Goal: Transaction & Acquisition: Purchase product/service

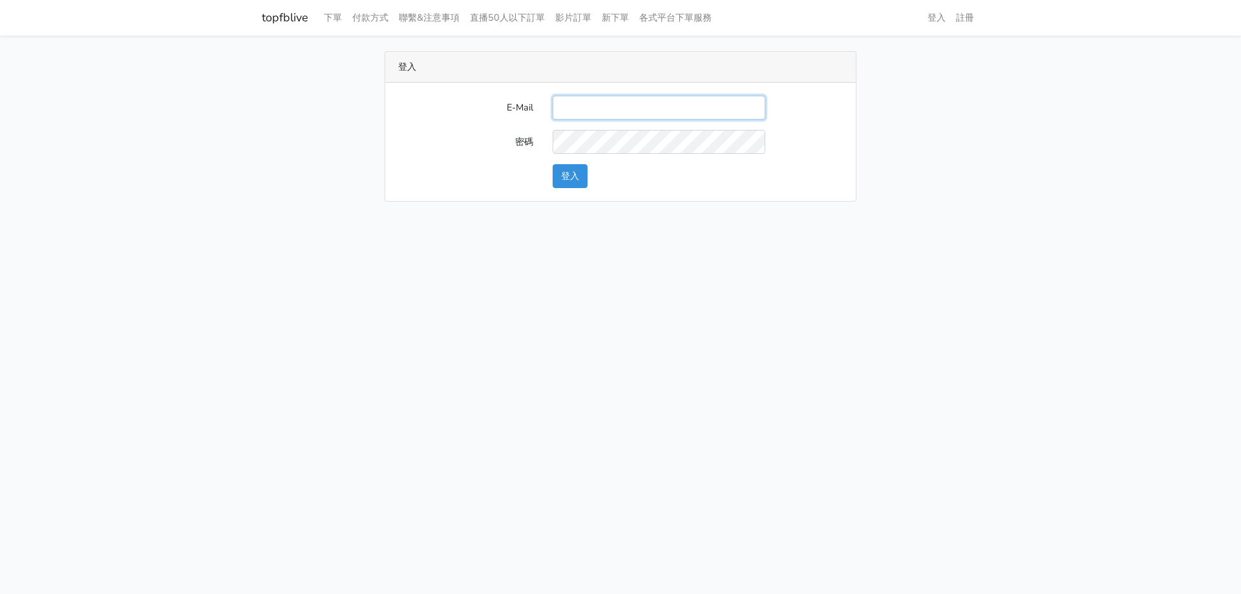
click at [644, 110] on input "E-Mail" at bounding box center [658, 108] width 213 height 24
type input "stu9850223@yahoo.com.tw"
click at [552, 164] on button "登入" at bounding box center [569, 176] width 35 height 24
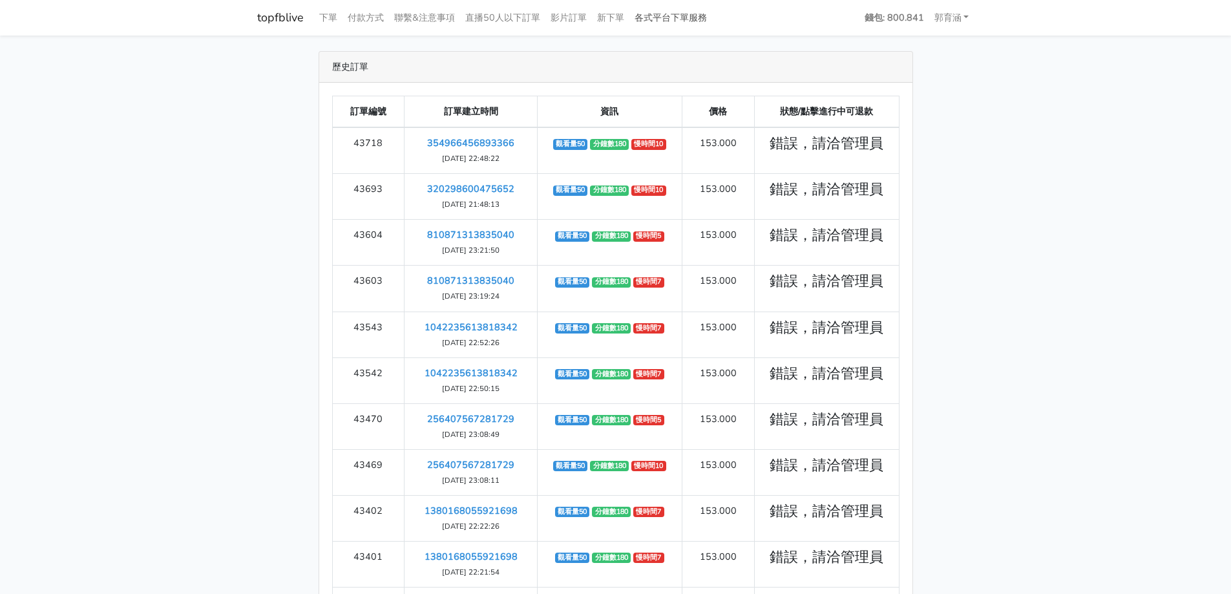
drag, startPoint x: 693, startPoint y: 27, endPoint x: 697, endPoint y: 19, distance: 9.3
click at [693, 26] on link "各式平台下單服務" at bounding box center [670, 17] width 83 height 25
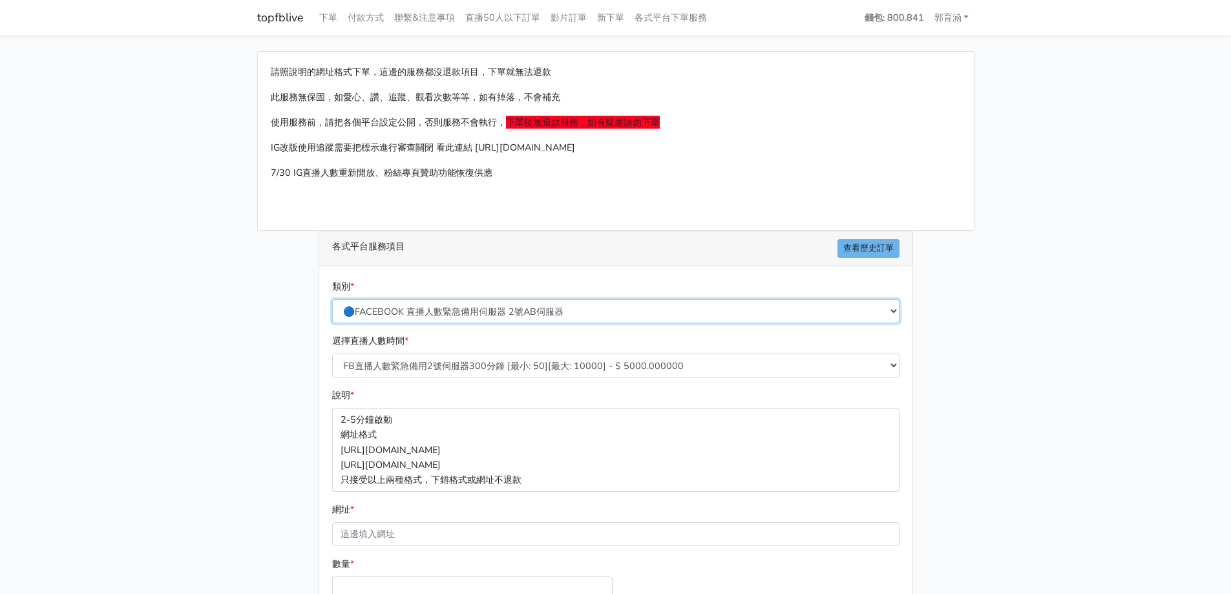
click at [579, 310] on select "🔵FACEBOOK 直播人數緊急備用伺服器 2號AB伺服器 🔵FACEBOOK 網軍專用貼文留言 安全保密 🔵FACEBOOK 直播人數緊急備用伺服器 J1 …" at bounding box center [615, 311] width 567 height 24
select select "🔯6/15新增Tiktok直播人數 穩定上人 SC"
click at [332, 299] on select "🔵FACEBOOK 直播人數緊急備用伺服器 2號AB伺服器 🔵FACEBOOK 網軍專用貼文留言 安全保密 🔵FACEBOOK 直播人數緊急備用伺服器 J1 …" at bounding box center [615, 311] width 567 height 24
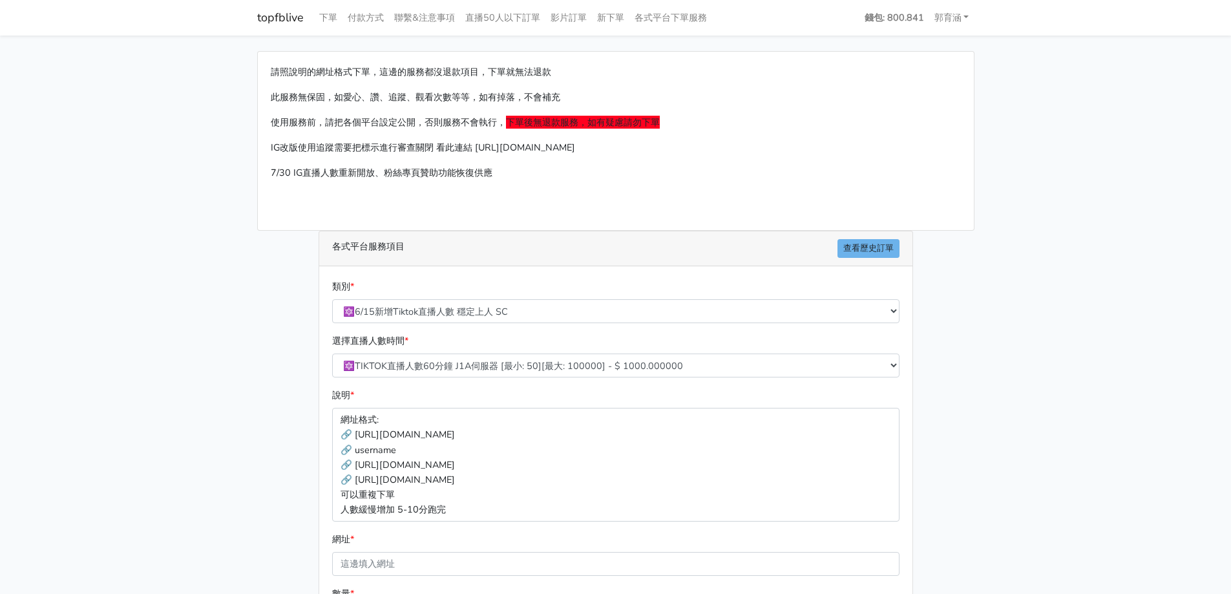
click at [392, 167] on p "7/30 IG直播人數重新開放、粉絲專頁贊助功能恢復供應" at bounding box center [616, 172] width 690 height 15
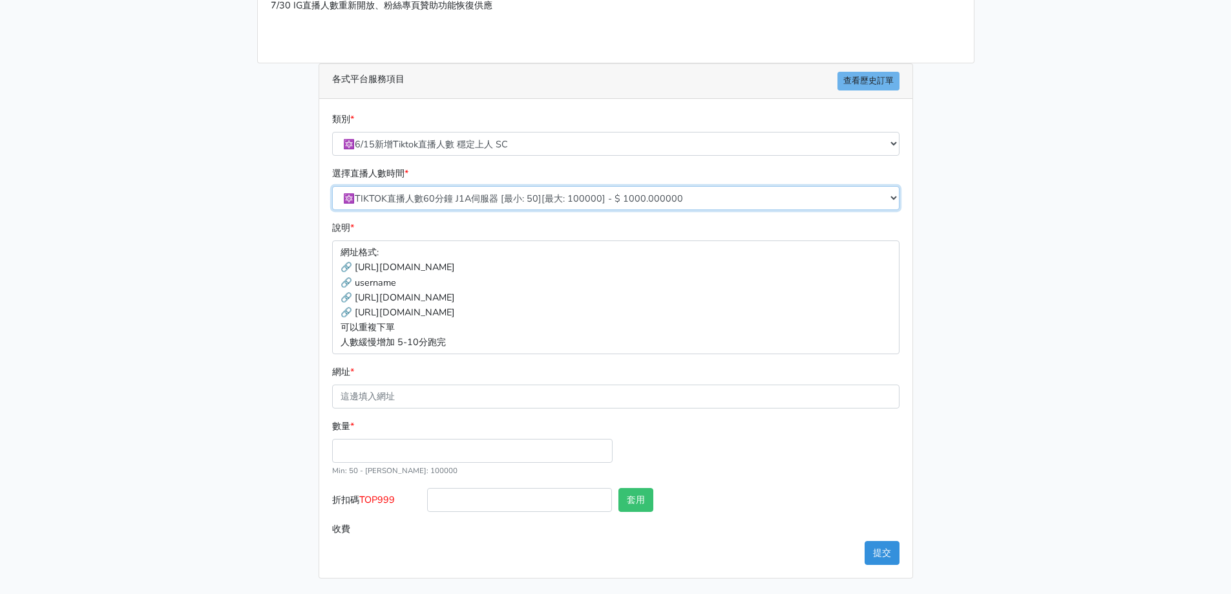
click at [513, 191] on select "🔯TIKTOK直播人數60分鐘 J1A伺服器 [最小: 50][最大: 100000] - $ 1000.000000 🔯TIKTOK直播人數120分鐘 J1…" at bounding box center [615, 198] width 567 height 24
select select "539"
click at [332, 186] on select "🔯TIKTOK直播人數60分鐘 J1A伺服器 [最小: 50][最大: 100000] - $ 1000.000000 🔯TIKTOK直播人數120分鐘 J1…" at bounding box center [615, 198] width 567 height 24
click at [506, 245] on p "網址格式: 🔗 https://www.tiktok.com/@roubao8.3/live 🔗 username 🔗 https://www.tiktok.…" at bounding box center [615, 296] width 567 height 113
click at [440, 393] on input "網址 *" at bounding box center [615, 396] width 567 height 24
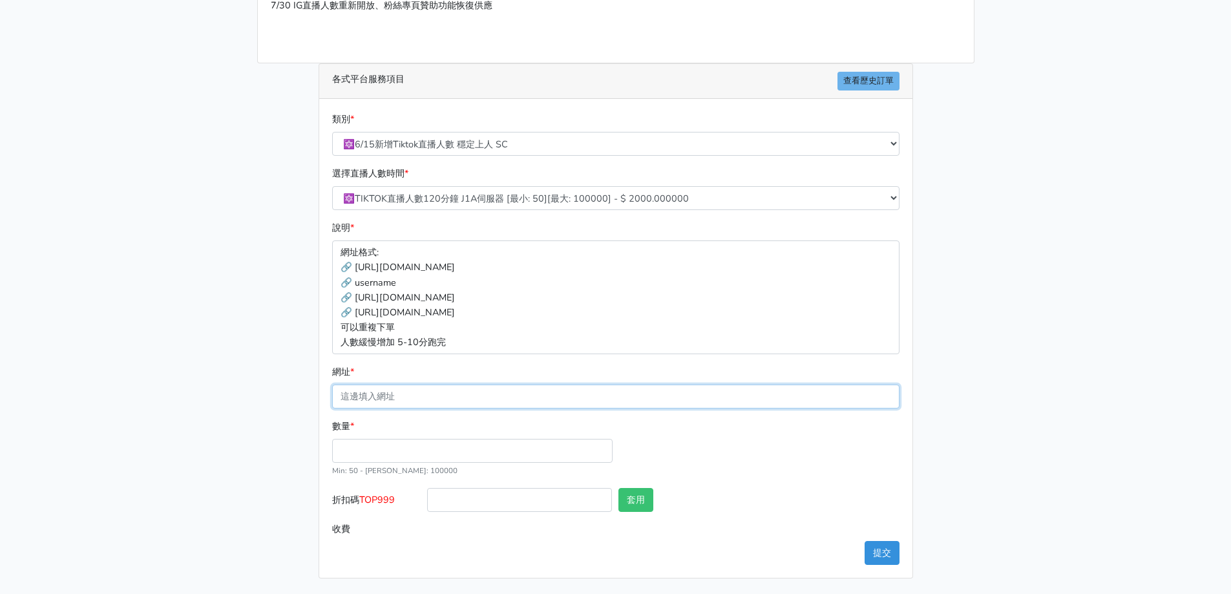
paste input "[URL][DOMAIN_NAME]"
type input "[URL][DOMAIN_NAME]"
click at [410, 443] on input "數量 *" at bounding box center [472, 451] width 280 height 24
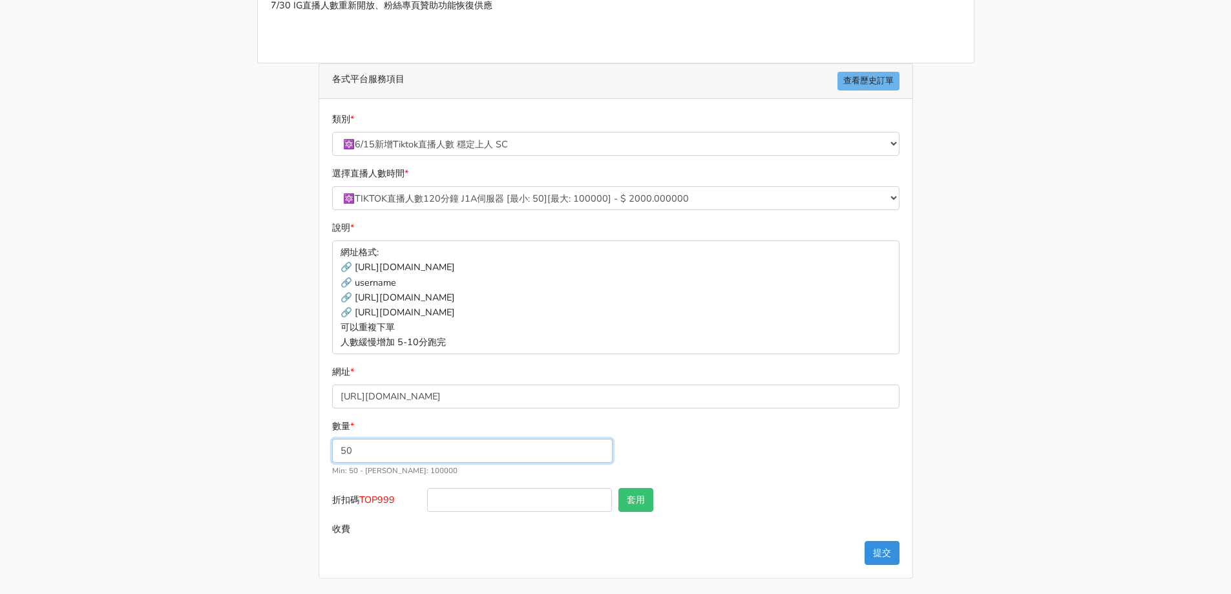
type input "50"
type input "100.000"
click at [181, 413] on main "請照說明的網址格式下單，這邊的服務都沒退款項目，下單就無法退款 此服務無保固，如愛心、讚、追蹤、觀看次數等等，如有掉落，不會補充 使用服務前，請把各個平台設定…" at bounding box center [615, 231] width 1231 height 726
click at [791, 487] on div "數量 * 50 Min: 50 - Max: 100000" at bounding box center [616, 453] width 574 height 69
click at [877, 554] on button "提交" at bounding box center [882, 553] width 35 height 24
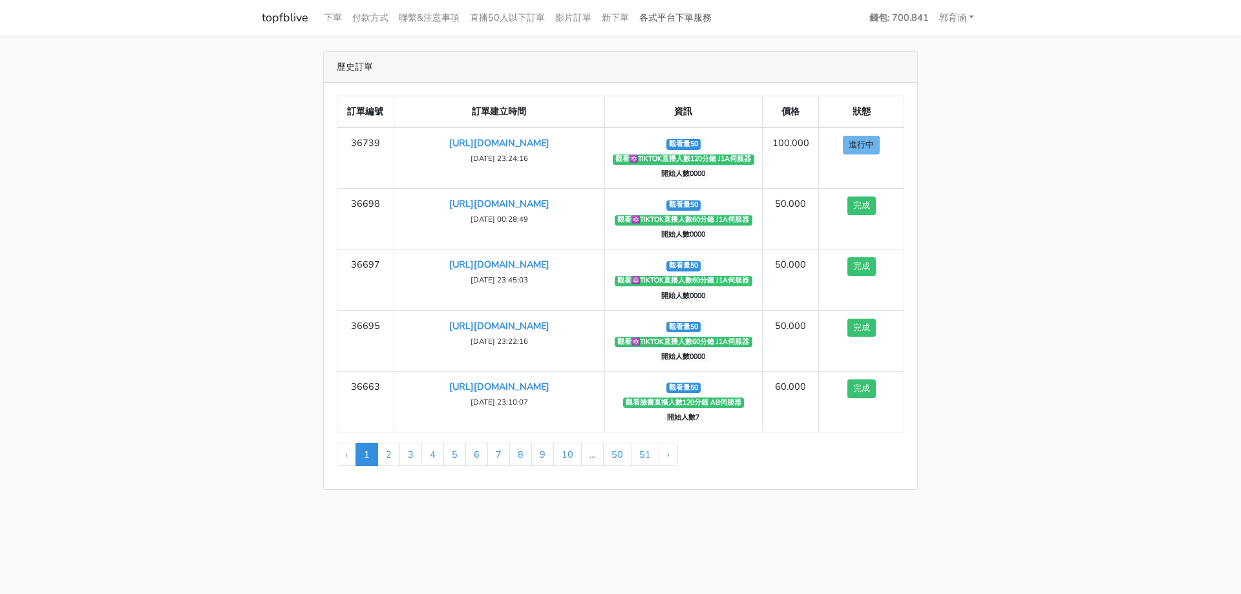
click at [678, 22] on link "各式平台下單服務" at bounding box center [675, 17] width 83 height 25
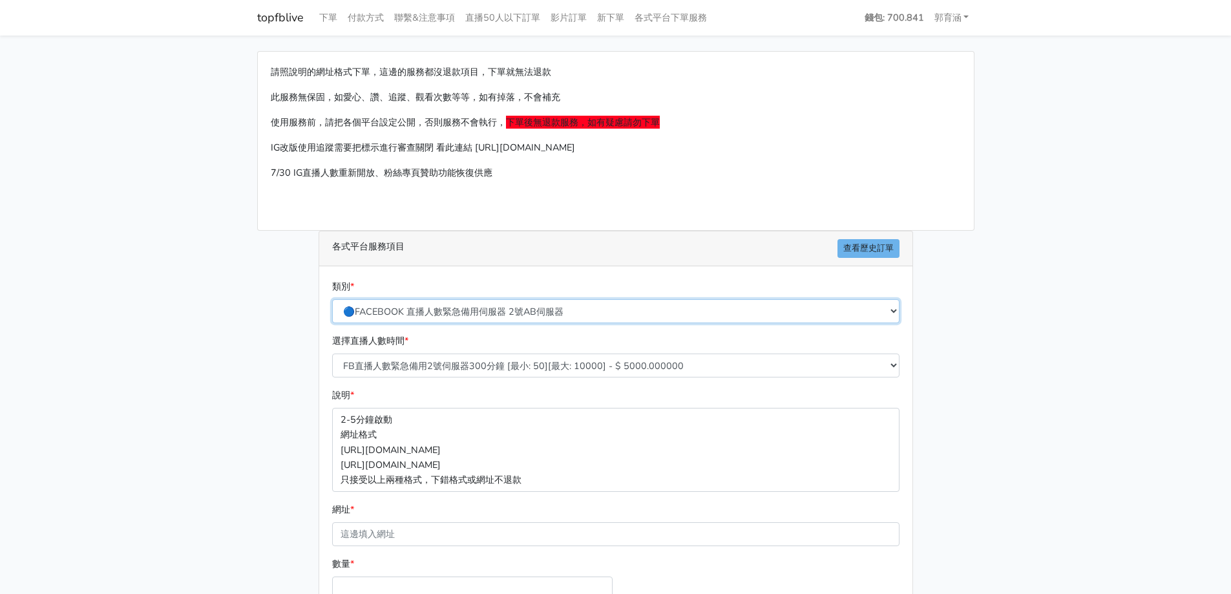
click at [632, 315] on select "🔵FACEBOOK 直播人數緊急備用伺服器 2號AB伺服器 🔵FACEBOOK 網軍專用貼文留言 安全保密 🔵FACEBOOK 直播人數緊急備用伺服器 J1 …" at bounding box center [615, 311] width 567 height 24
select select "🔯6/15新增Tiktok直播人數 穩定上人 SC"
click at [332, 299] on select "🔵FACEBOOK 直播人數緊急備用伺服器 2號AB伺服器 🔵FACEBOOK 網軍專用貼文留言 安全保密 🔵FACEBOOK 直播人數緊急備用伺服器 J1 …" at bounding box center [615, 311] width 567 height 24
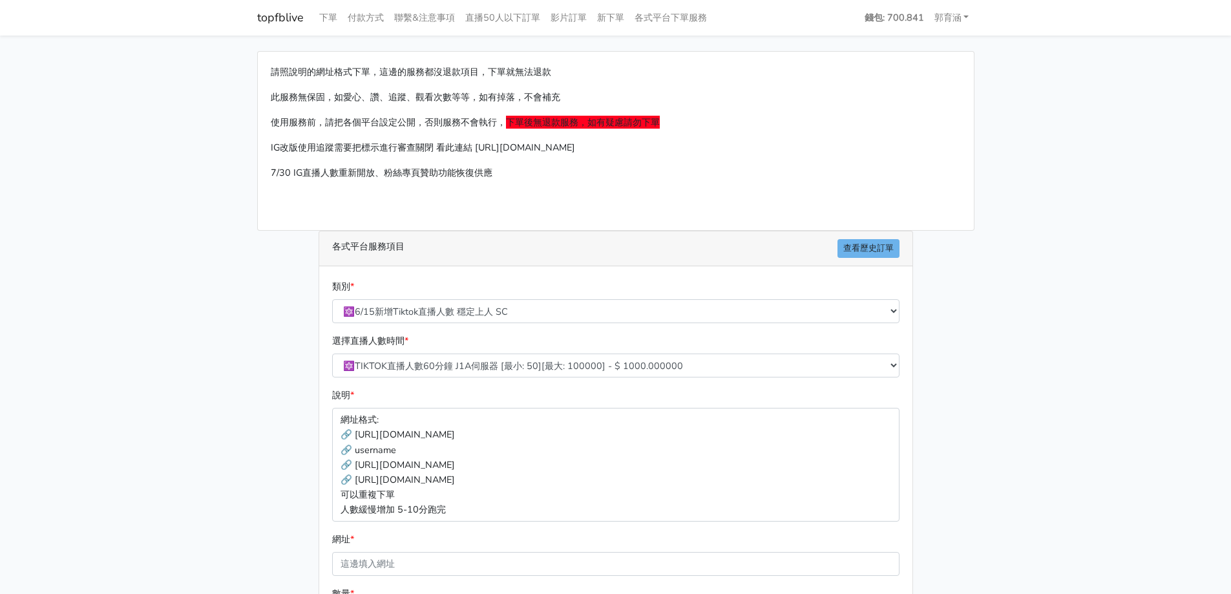
click at [518, 421] on p "網址格式: 🔗 https://www.tiktok.com/@roubao8.3/live 🔗 username 🔗 https://www.tiktok.…" at bounding box center [615, 464] width 567 height 113
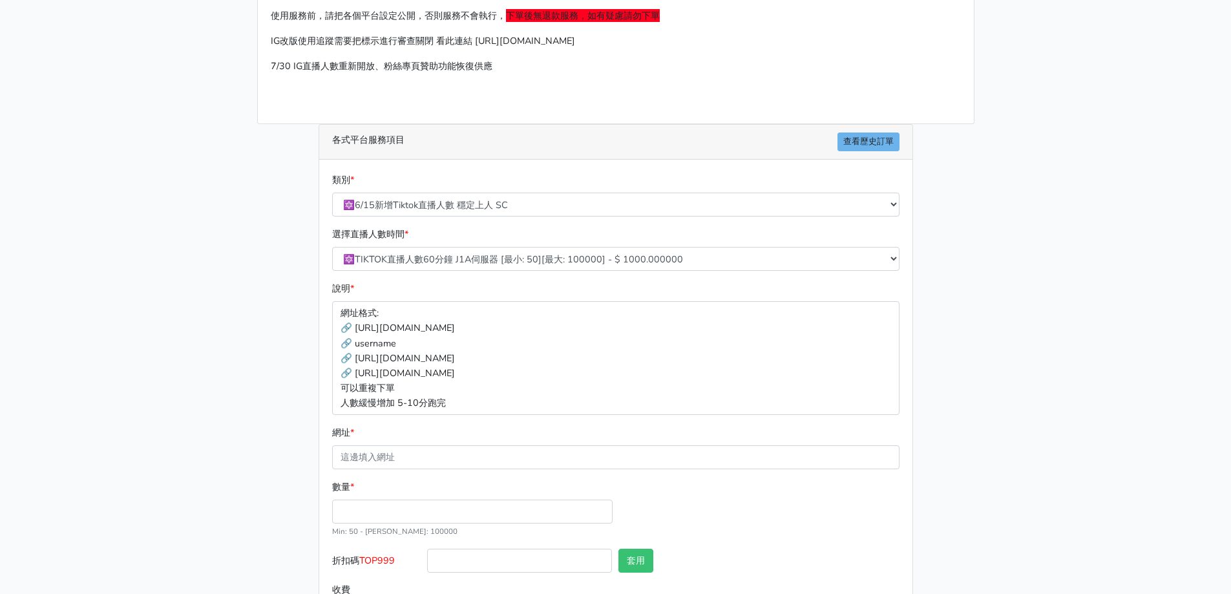
scroll to position [167, 0]
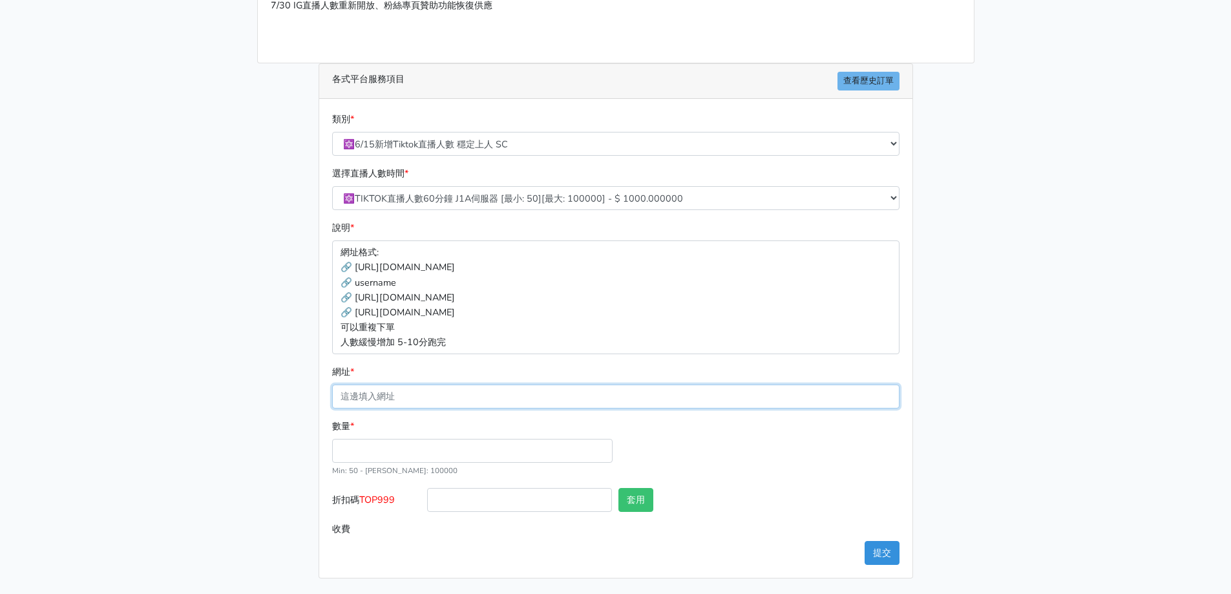
click at [437, 401] on input "網址 *" at bounding box center [615, 396] width 567 height 24
paste input "[URL][DOMAIN_NAME]"
type input "[URL][DOMAIN_NAME]"
click at [421, 452] on input "數量 *" at bounding box center [472, 451] width 280 height 24
type input "3"
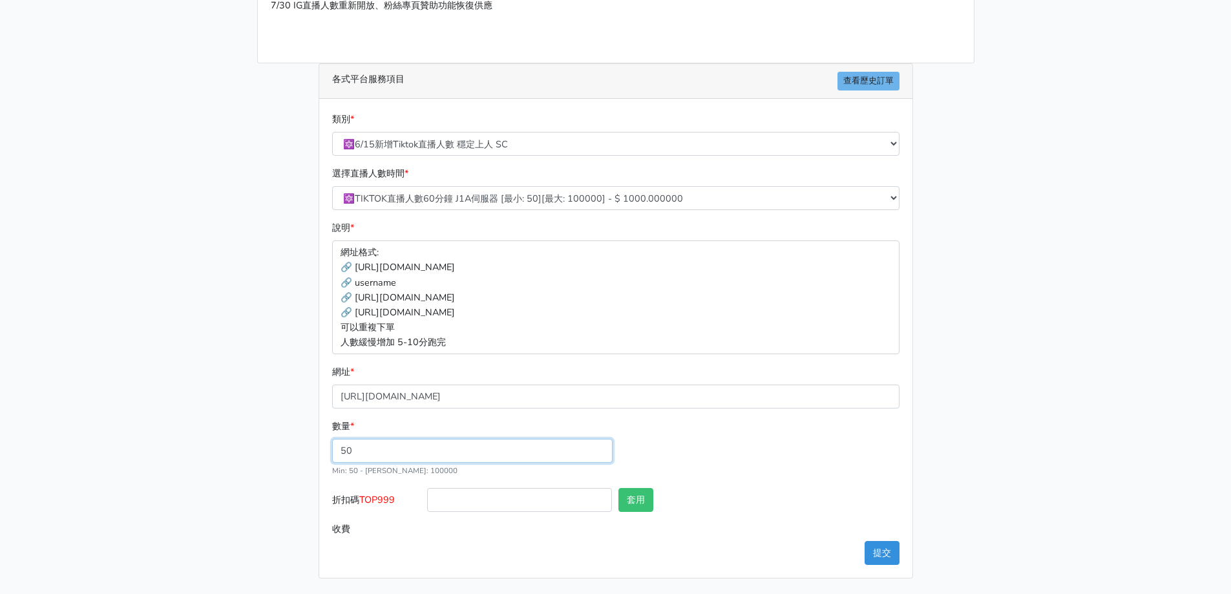
type input "50"
type input "50.000"
click at [181, 364] on main "請照說明的網址格式下單，這邊的服務都沒退款項目，下單就無法退款 此服務無保固，如愛心、讚、追蹤、觀看次數等等，如有掉落，不會補充 使用服務前，請把各個平台設定…" at bounding box center [615, 231] width 1231 height 726
click at [594, 413] on form "類別 * 🔵FACEBOOK 直播人數緊急備用伺服器 2號AB伺服器 🔵FACEBOOK 網軍專用貼文留言 安全保密 🔵FACEBOOK 直播人數緊急備用伺服…" at bounding box center [615, 326] width 567 height 429
click at [806, 470] on div "數量 * 50 Min: 50 - Max: 100000" at bounding box center [616, 453] width 574 height 69
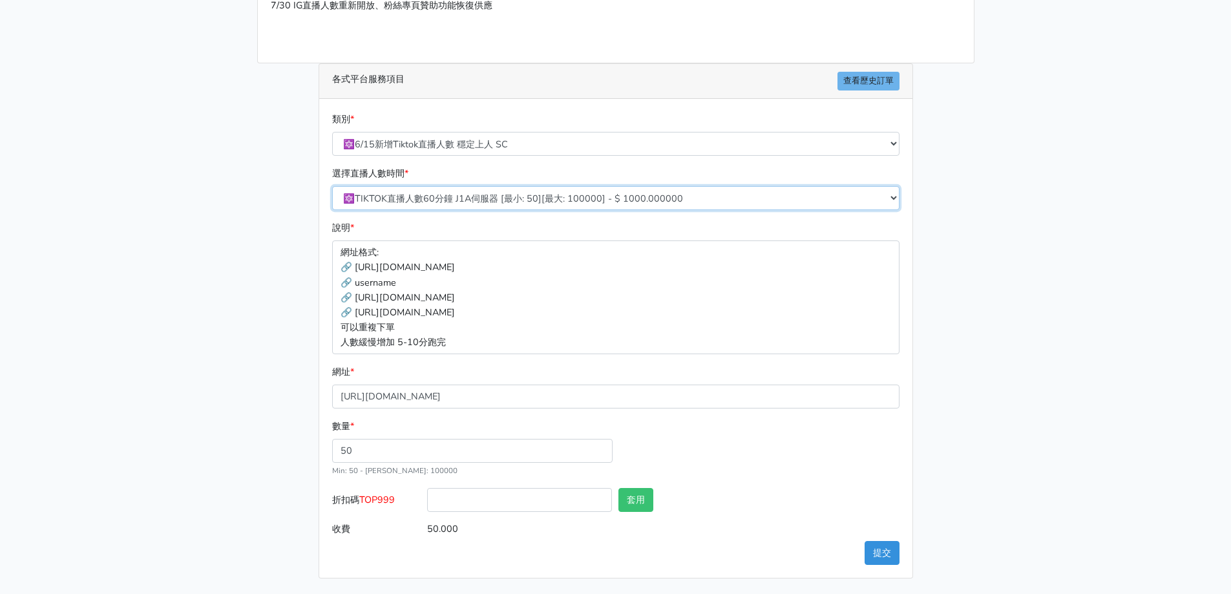
click at [732, 189] on select "🔯TIKTOK直播人數60分鐘 J1A伺服器 [最小: 50][最大: 100000] - $ 1000.000000 🔯TIKTOK直播人數120分鐘 J1…" at bounding box center [615, 198] width 567 height 24
select select "539"
click at [332, 186] on select "🔯TIKTOK直播人數60分鐘 J1A伺服器 [最小: 50][最大: 100000] - $ 1000.000000 🔯TIKTOK直播人數120分鐘 J1…" at bounding box center [615, 198] width 567 height 24
type input "100.000"
click at [1026, 300] on main "請照說明的網址格式下單，這邊的服務都沒退款項目，下單就無法退款 此服務無保固，如愛心、讚、追蹤、觀看次數等等，如有掉落，不會補充 使用服務前，請把各個平台設定…" at bounding box center [615, 231] width 1231 height 726
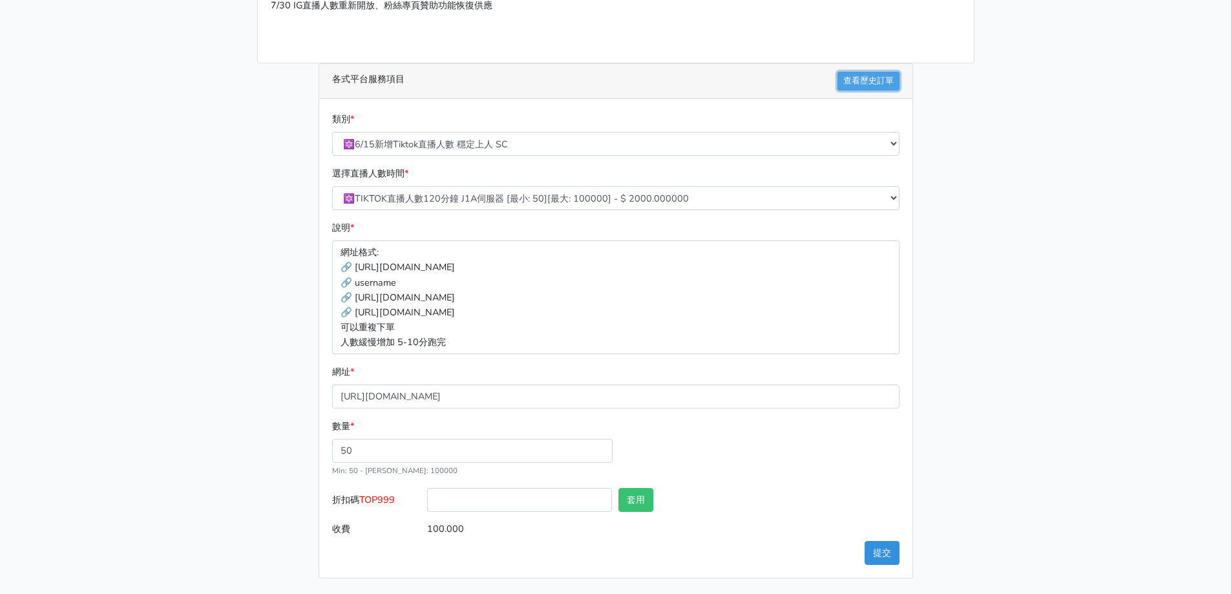
click at [867, 81] on link "查看歷史訂單" at bounding box center [868, 81] width 62 height 19
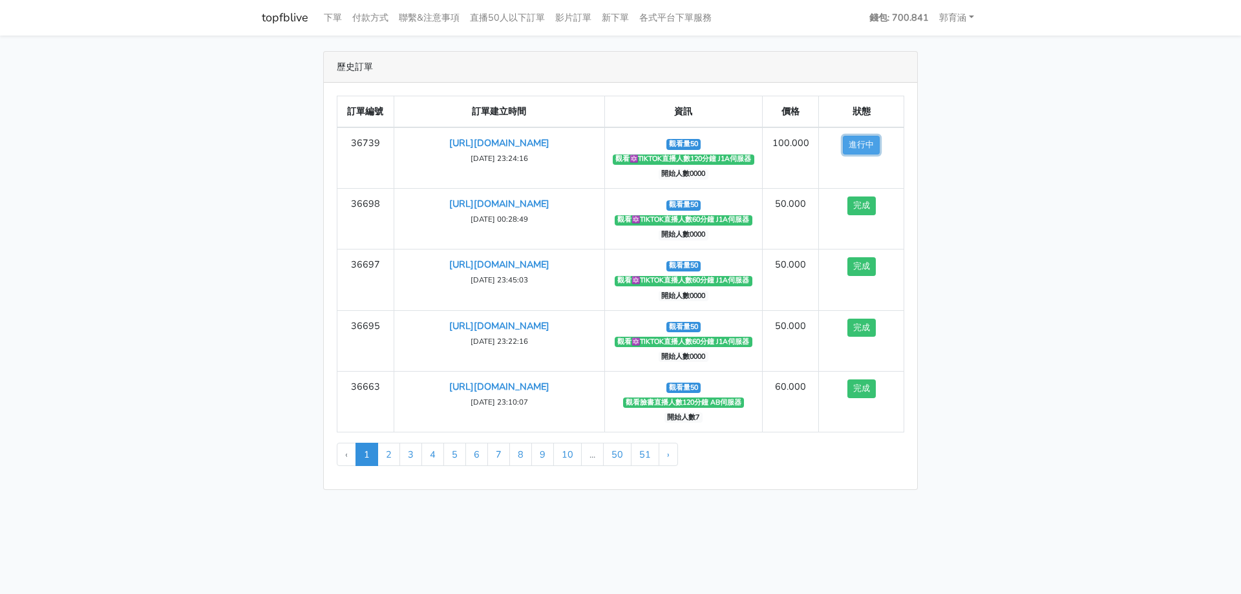
click at [853, 146] on button "進行中" at bounding box center [861, 145] width 37 height 19
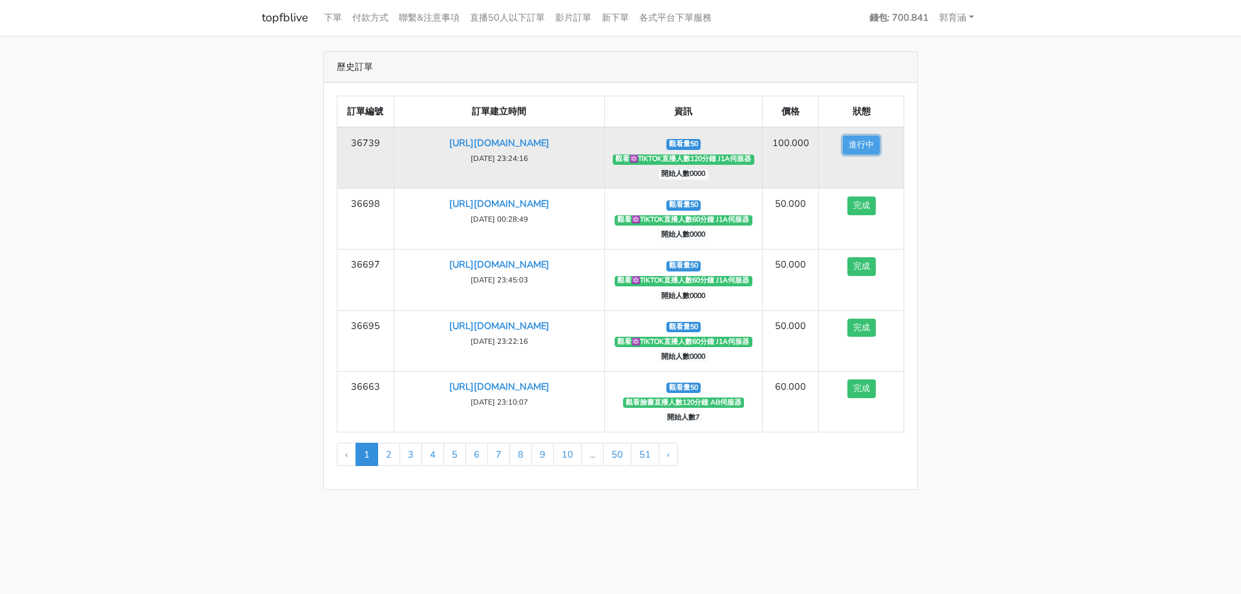
click at [857, 145] on button "進行中" at bounding box center [861, 145] width 37 height 19
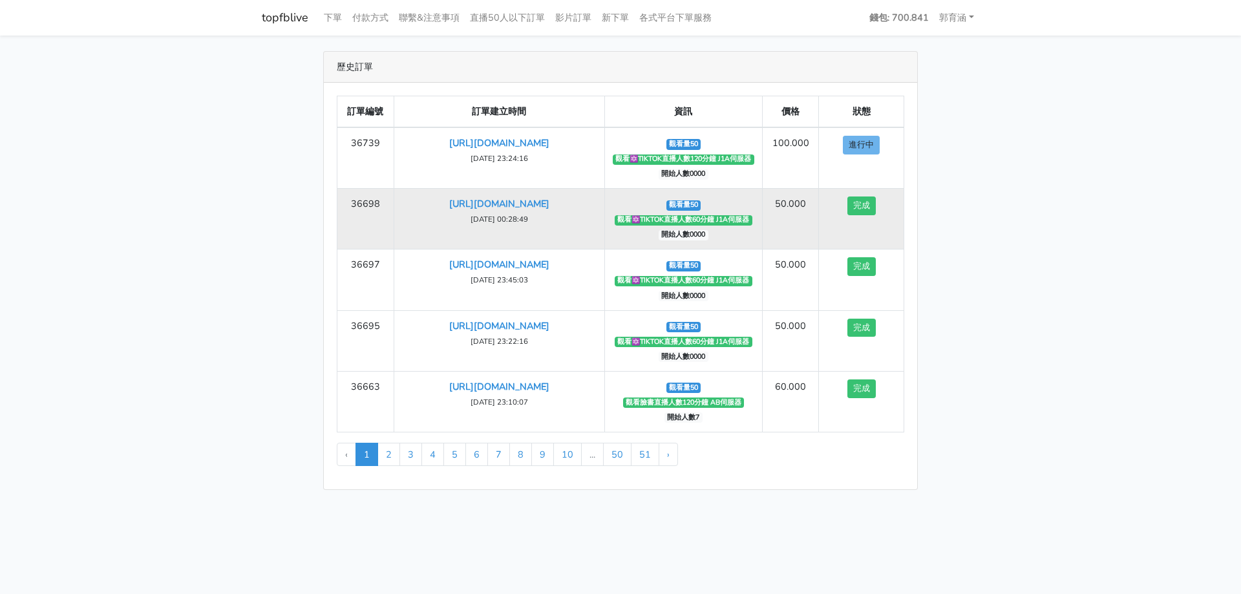
click at [852, 222] on td "完成" at bounding box center [861, 219] width 85 height 61
click at [869, 215] on button "完成" at bounding box center [861, 205] width 28 height 19
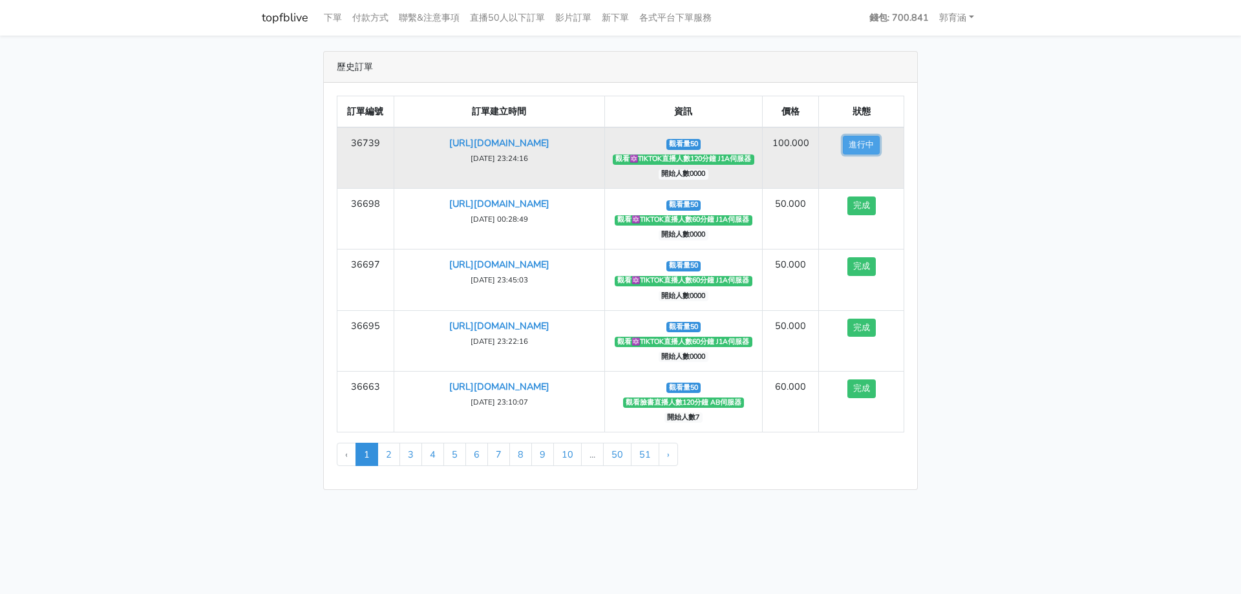
click at [865, 148] on button "進行中" at bounding box center [861, 145] width 37 height 19
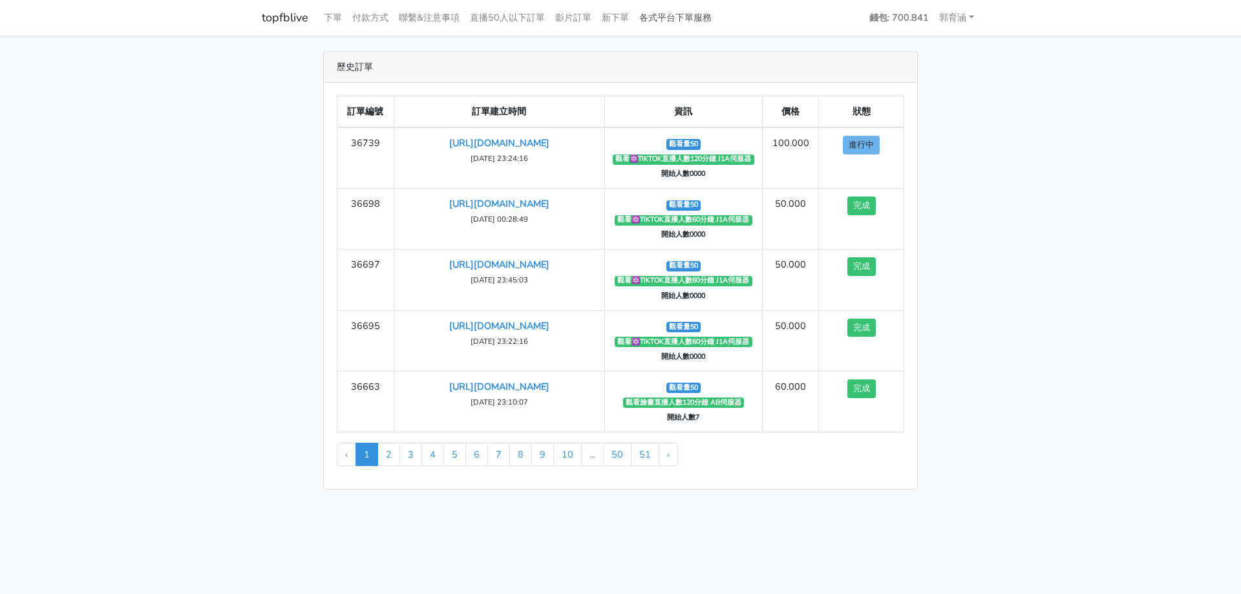
click at [706, 21] on link "各式平台下單服務" at bounding box center [675, 17] width 83 height 25
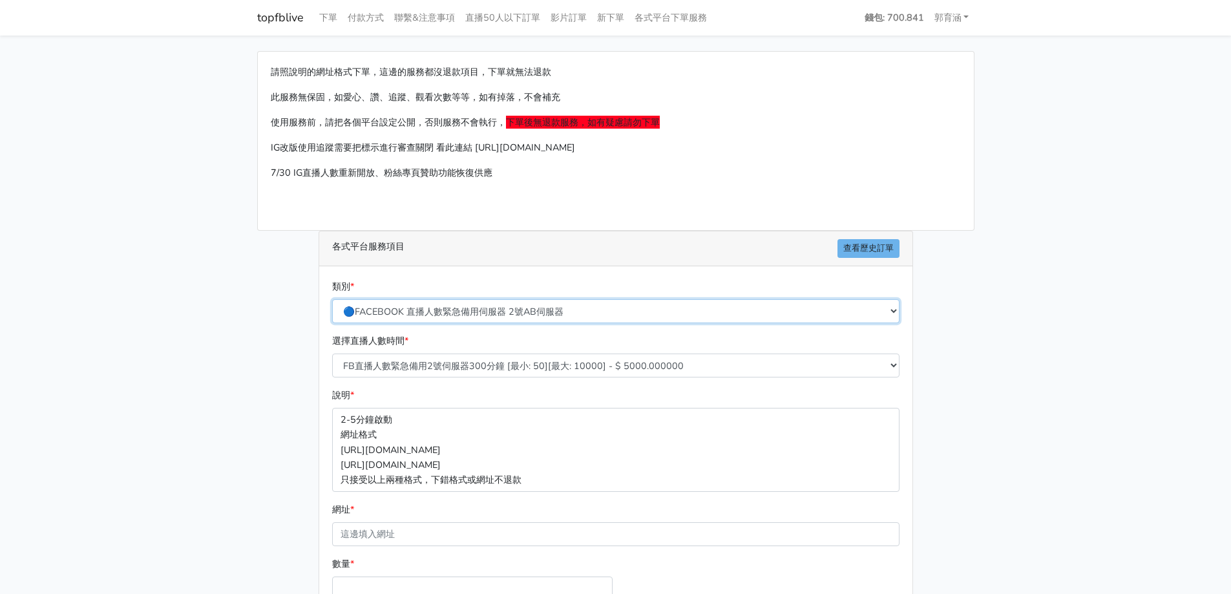
click at [541, 316] on select "🔵FACEBOOK 直播人數緊急備用伺服器 2號AB伺服器 🔵FACEBOOK 網軍專用貼文留言 安全保密 🔵FACEBOOK 直播人數緊急備用伺服器 J1 …" at bounding box center [615, 311] width 567 height 24
select select "🔯6/15新增Tiktok直播人數 穩定上人 SC"
click at [332, 299] on select "🔵FACEBOOK 直播人數緊急備用伺服器 2號AB伺服器 🔵FACEBOOK 網軍專用貼文留言 安全保密 🔵FACEBOOK 直播人數緊急備用伺服器 J1 …" at bounding box center [615, 311] width 567 height 24
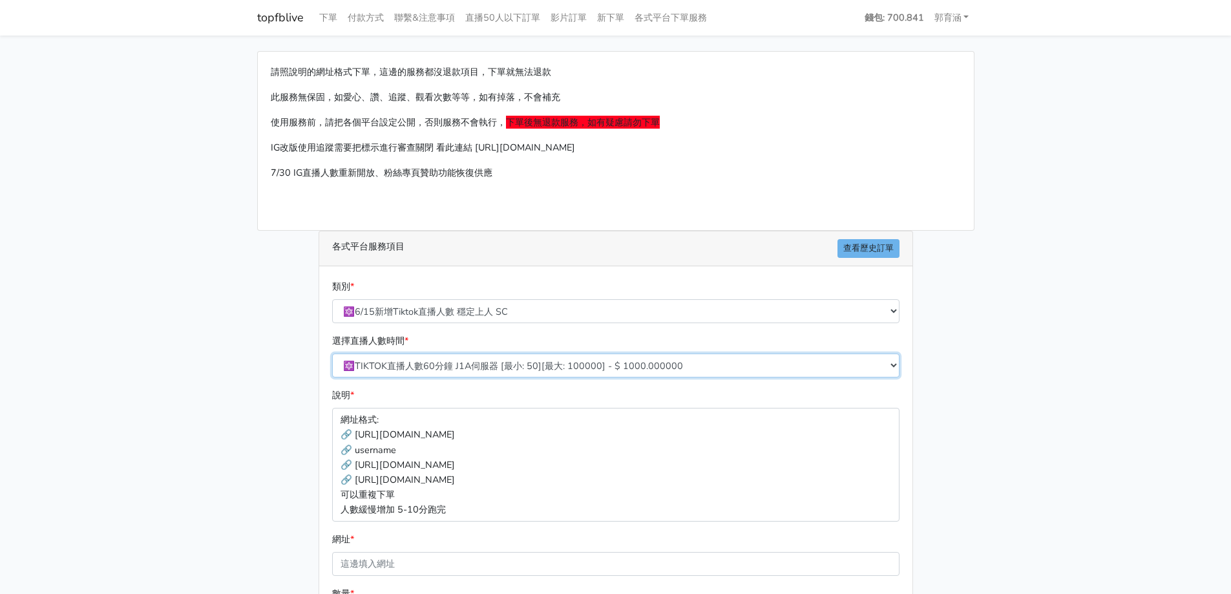
click at [511, 370] on select "🔯TIKTOK直播人數60分鐘 J1A伺服器 [最小: 50][最大: 100000] - $ 1000.000000 🔯TIKTOK直播人數120分鐘 J1…" at bounding box center [615, 365] width 567 height 24
click at [508, 389] on div "說明 * 網址格式: 🔗 [URL][DOMAIN_NAME] 🔗 username 🔗 [URL][DOMAIN_NAME] 🔗 [URL][DOMAIN_…" at bounding box center [616, 454] width 574 height 133
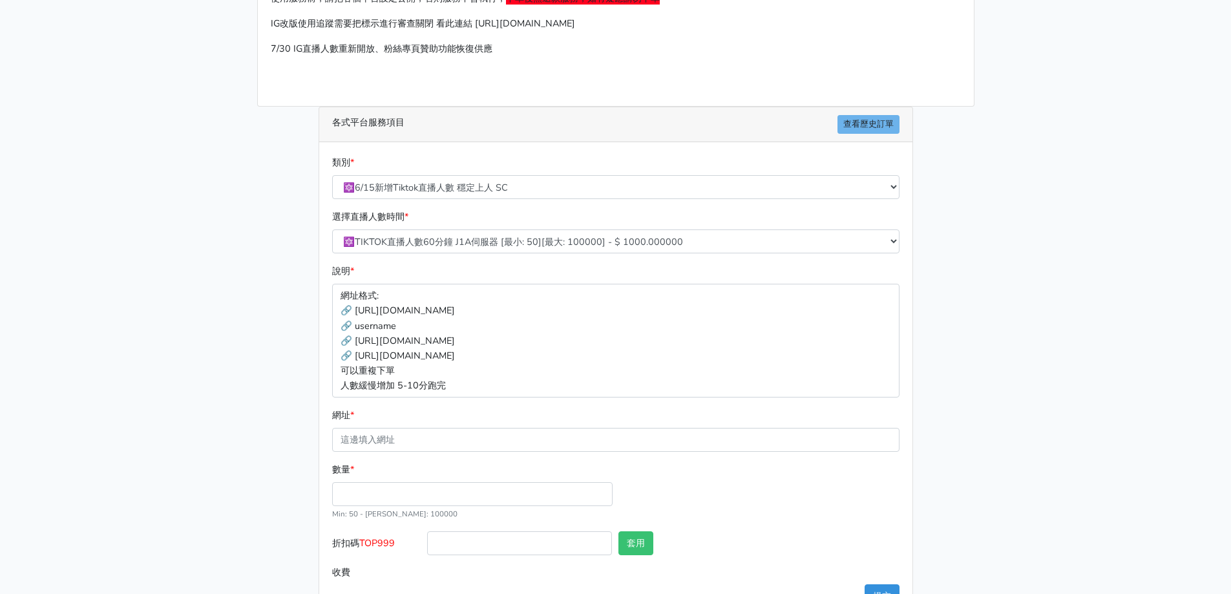
scroll to position [167, 0]
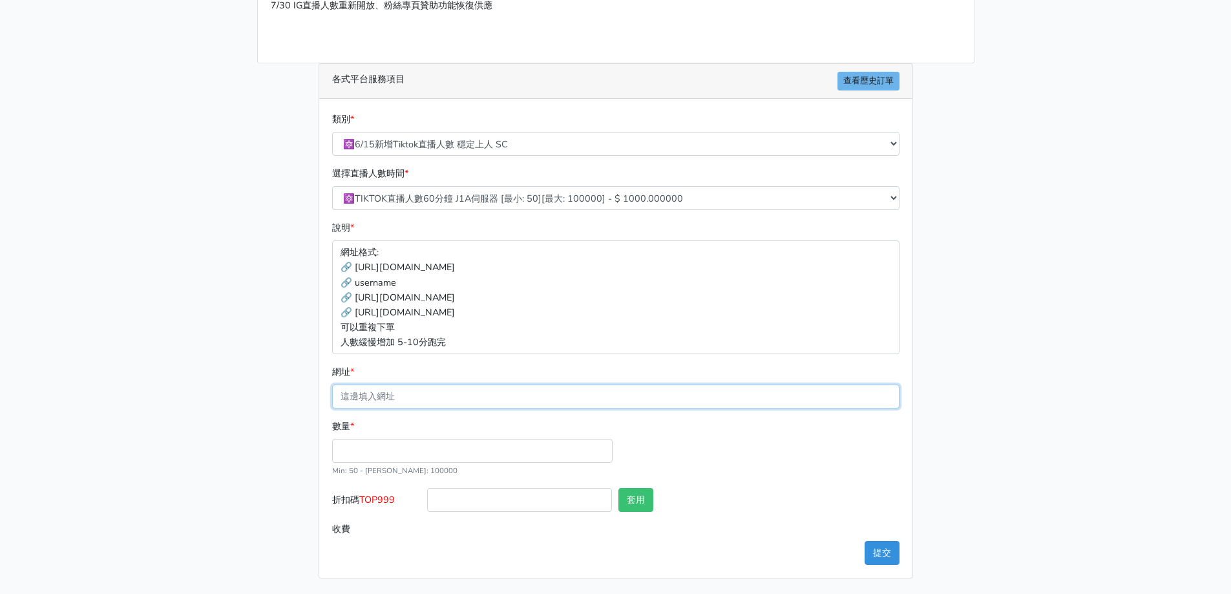
click at [438, 404] on input "網址 *" at bounding box center [615, 396] width 567 height 24
paste input "[URL][DOMAIN_NAME]"
type input "[URL][DOMAIN_NAME]"
click at [401, 456] on input "數量 *" at bounding box center [472, 451] width 280 height 24
type input "50"
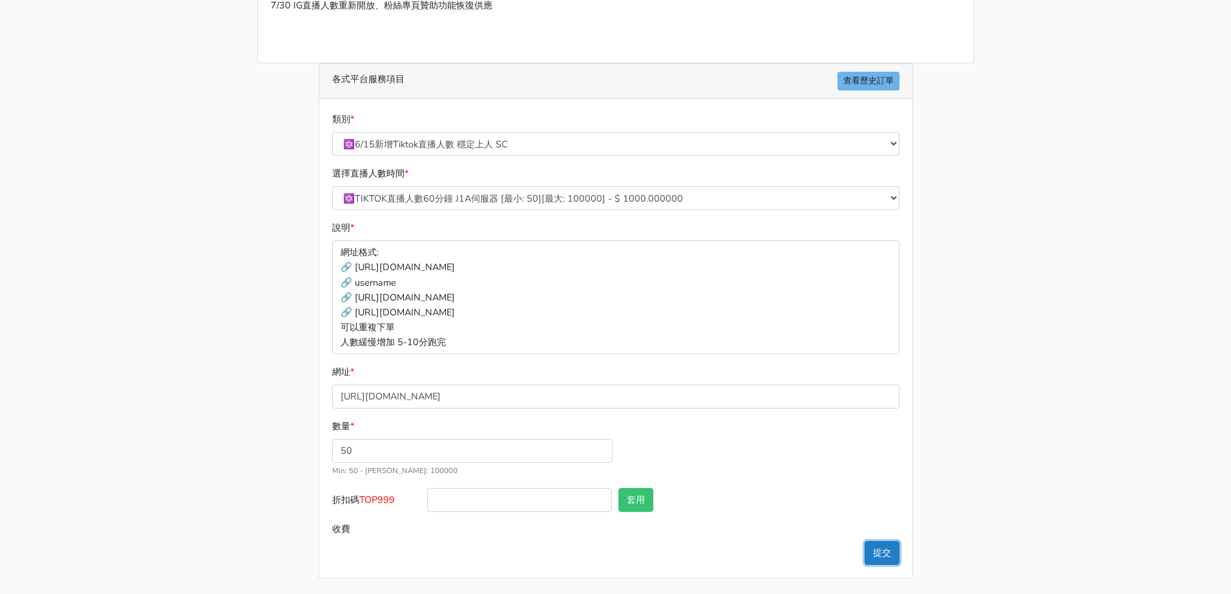
type input "50.000"
click at [881, 556] on button "提交" at bounding box center [882, 553] width 35 height 24
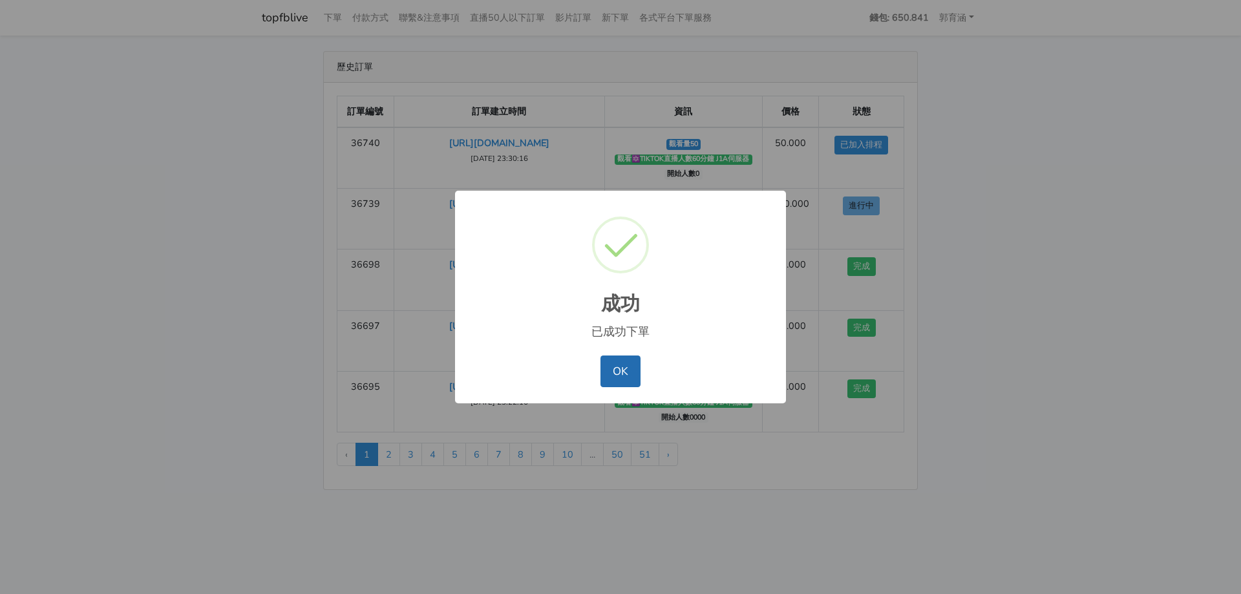
click at [613, 377] on button "OK" at bounding box center [619, 370] width 39 height 31
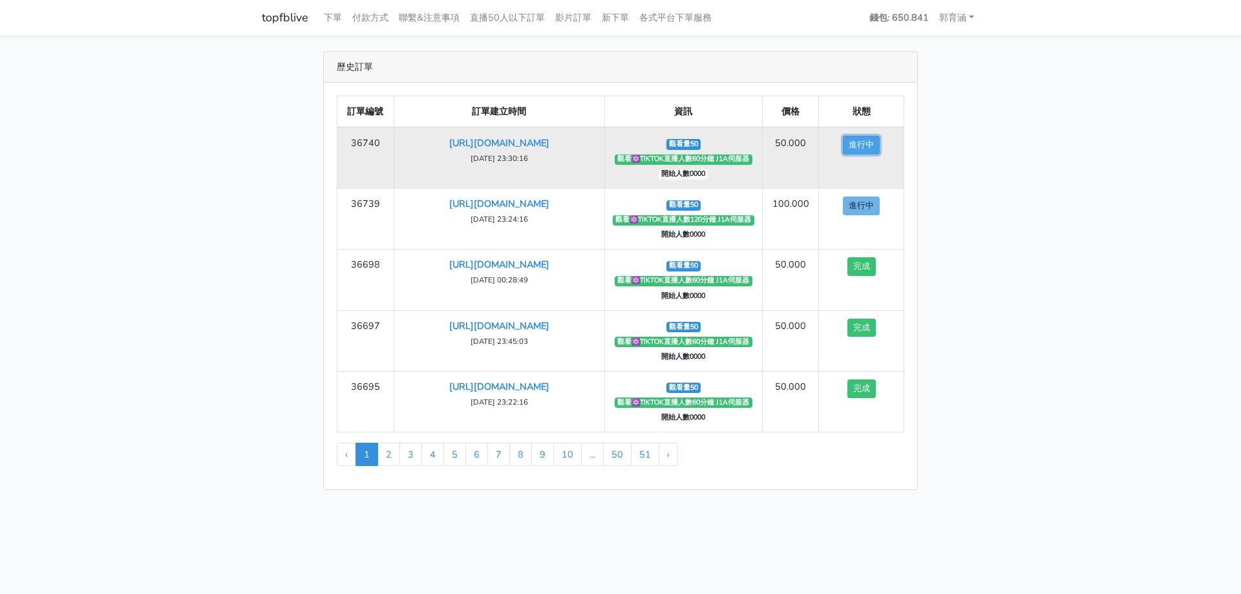
click at [863, 149] on button "進行中" at bounding box center [861, 145] width 37 height 19
click at [863, 147] on button "進行中" at bounding box center [861, 145] width 37 height 19
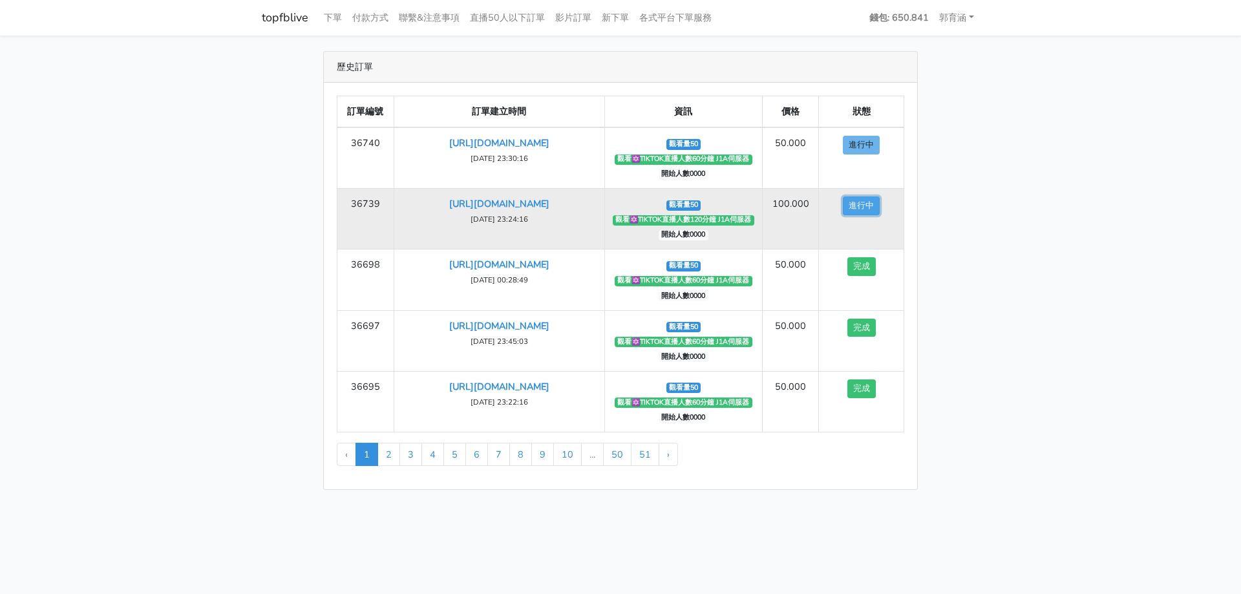
click at [874, 210] on button "進行中" at bounding box center [861, 205] width 37 height 19
